Goal: Transaction & Acquisition: Download file/media

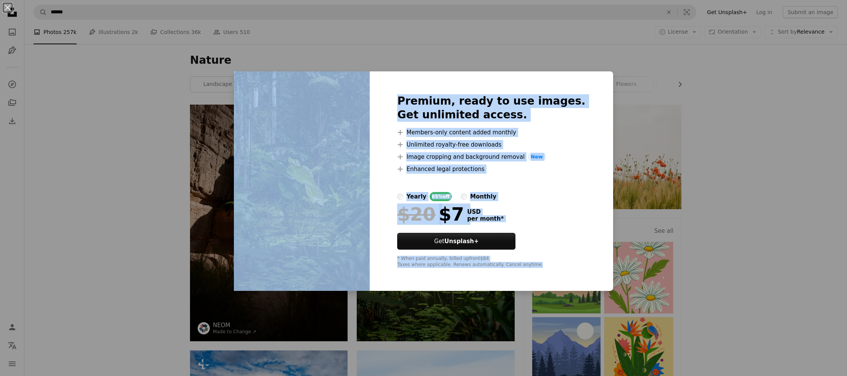
click at [483, 160] on li "A plus sign Image cropping and background removal New" at bounding box center [491, 156] width 188 height 9
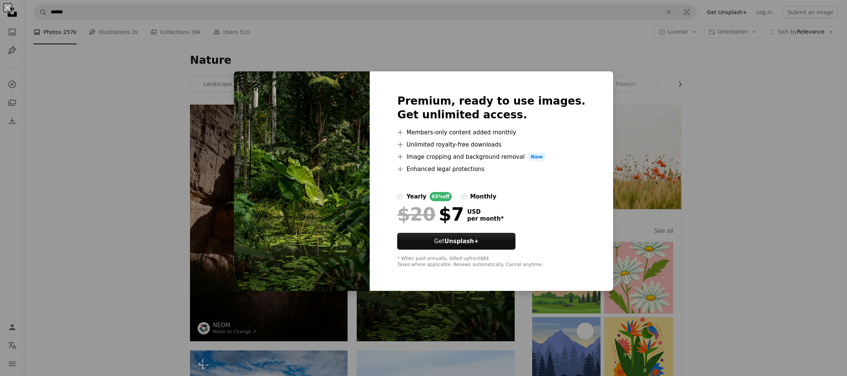
click at [672, 320] on div "An X shape Premium, ready to use images. Get unlimited access. A plus sign Memb…" at bounding box center [423, 188] width 847 height 376
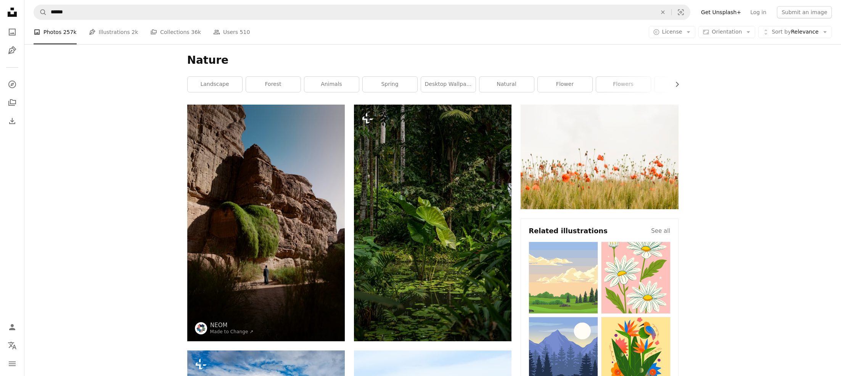
drag, startPoint x: 712, startPoint y: 274, endPoint x: 692, endPoint y: 246, distance: 34.3
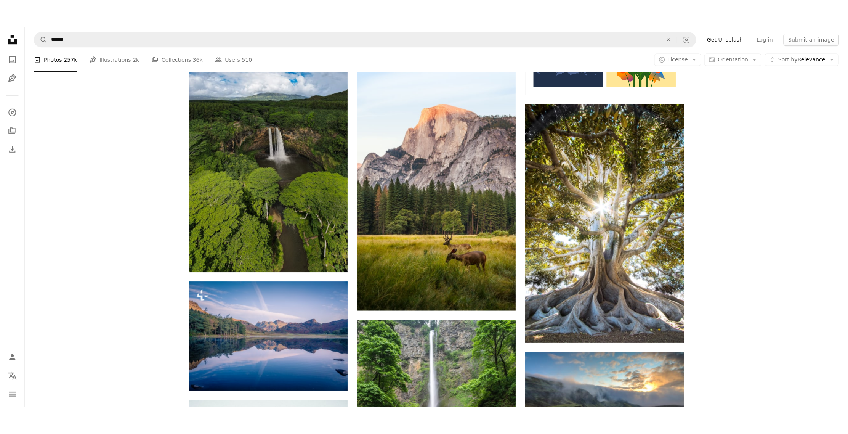
scroll to position [332, 0]
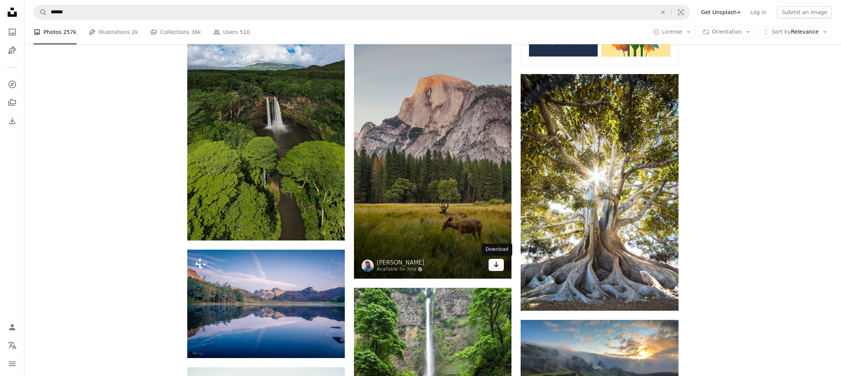
click at [492, 267] on link "Arrow pointing down" at bounding box center [495, 265] width 15 height 12
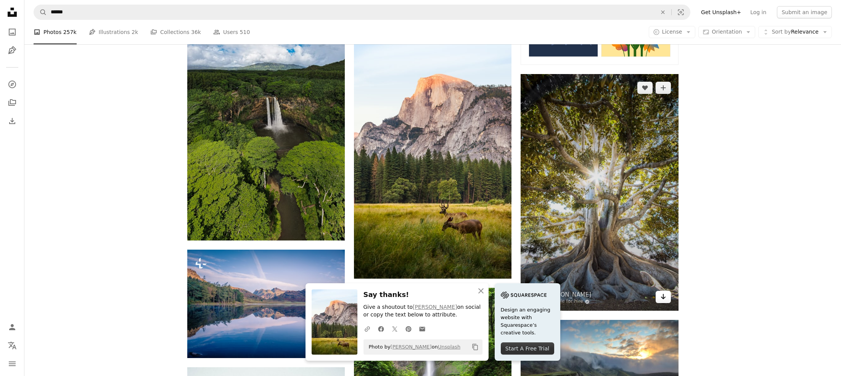
click at [659, 297] on link "Arrow pointing down" at bounding box center [662, 297] width 15 height 12
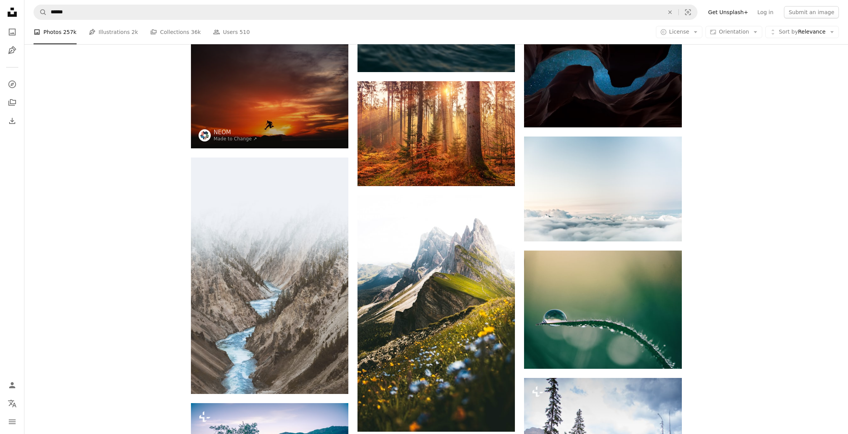
scroll to position [2417, 0]
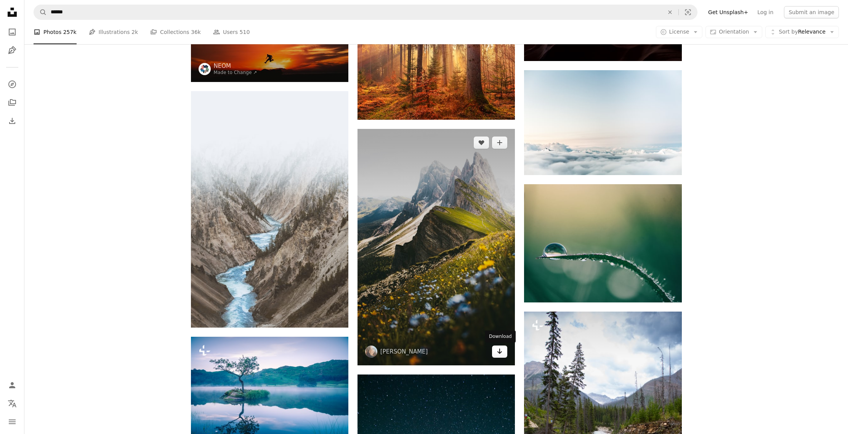
click at [498, 354] on icon "Arrow pointing down" at bounding box center [500, 351] width 6 height 9
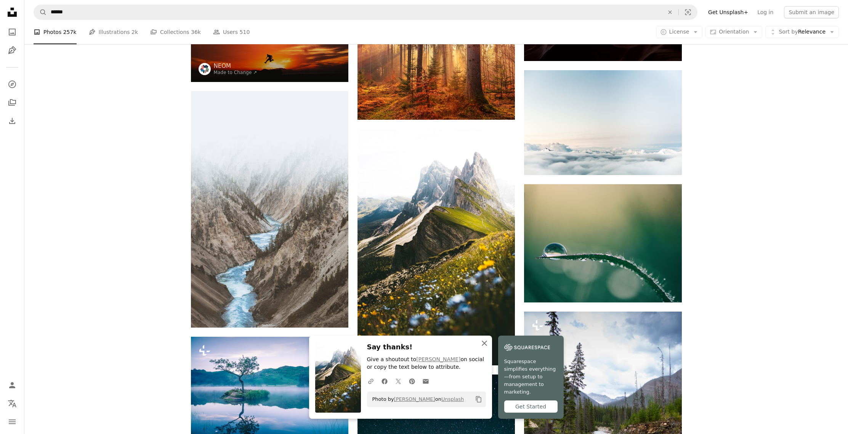
scroll to position [2417, 0]
click at [483, 346] on icon "button" at bounding box center [484, 343] width 5 height 5
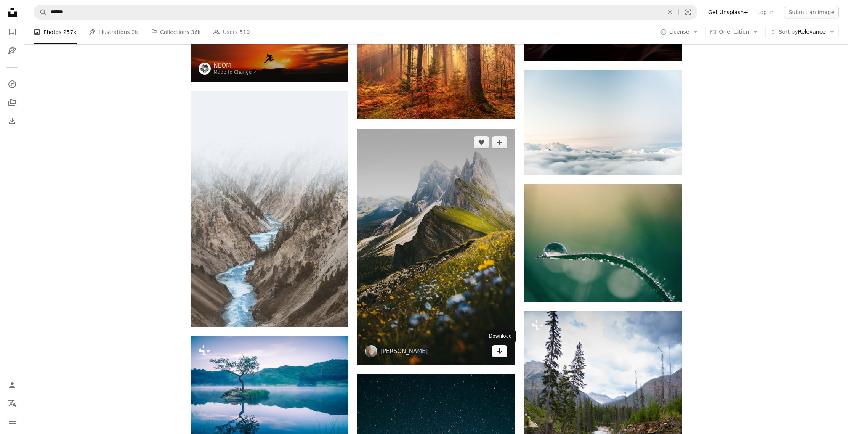
click at [498, 355] on icon "Arrow pointing down" at bounding box center [500, 350] width 6 height 9
